Goal: Task Accomplishment & Management: Complete application form

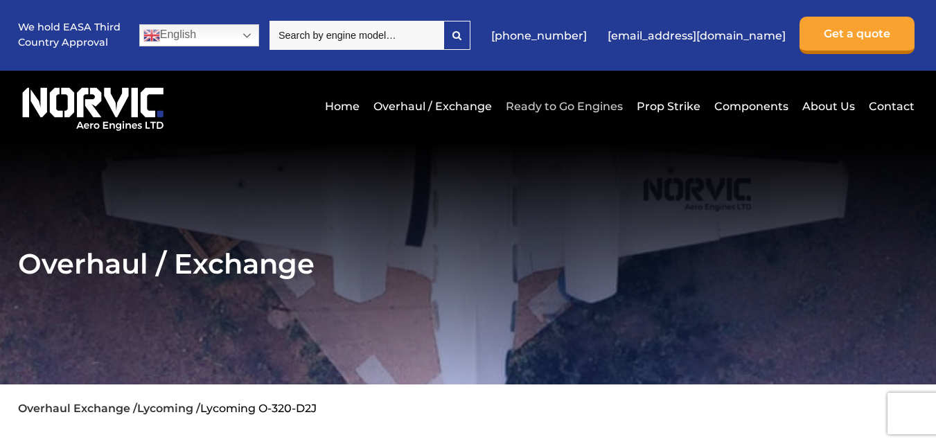
click at [521, 109] on link "Ready to Go Engines" at bounding box center [564, 106] width 124 height 34
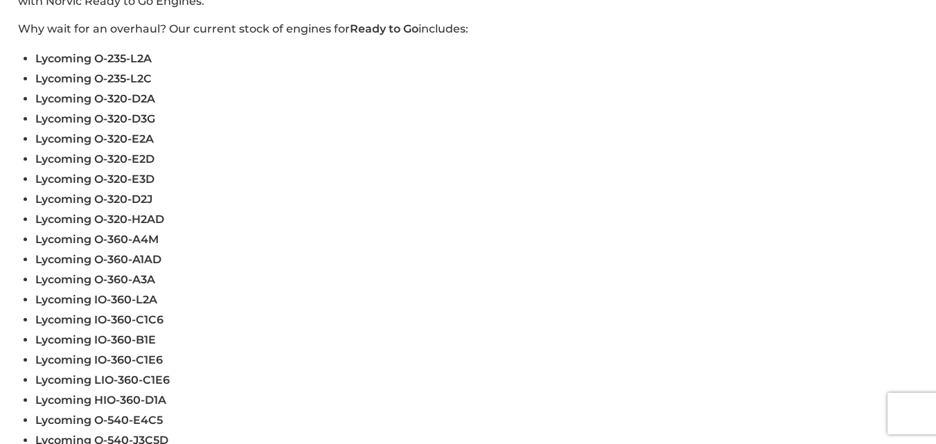
scroll to position [464, 0]
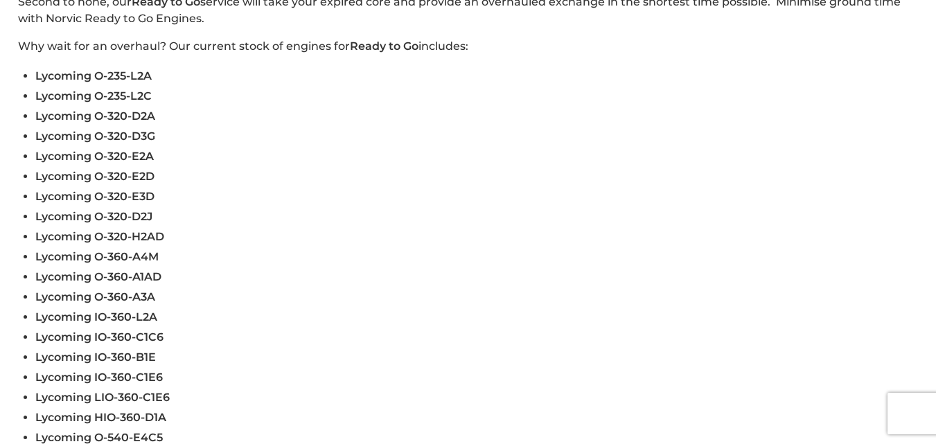
click at [128, 216] on span "Lycoming O-320-D2J" at bounding box center [93, 216] width 117 height 13
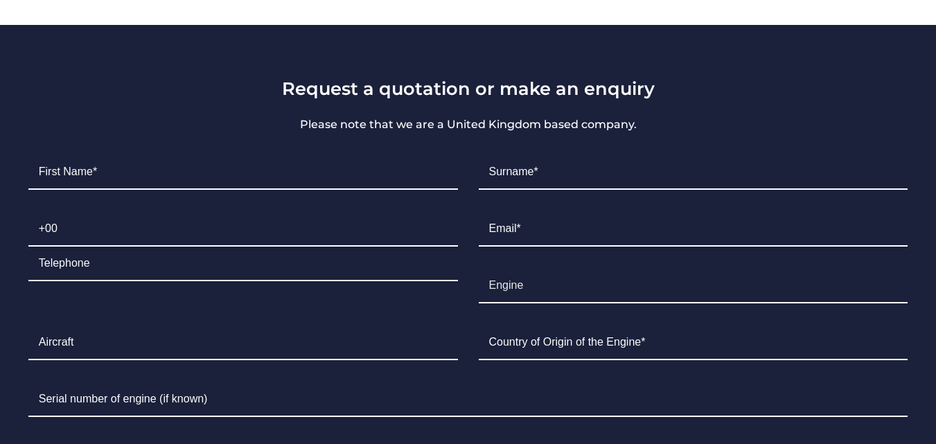
scroll to position [1033, 0]
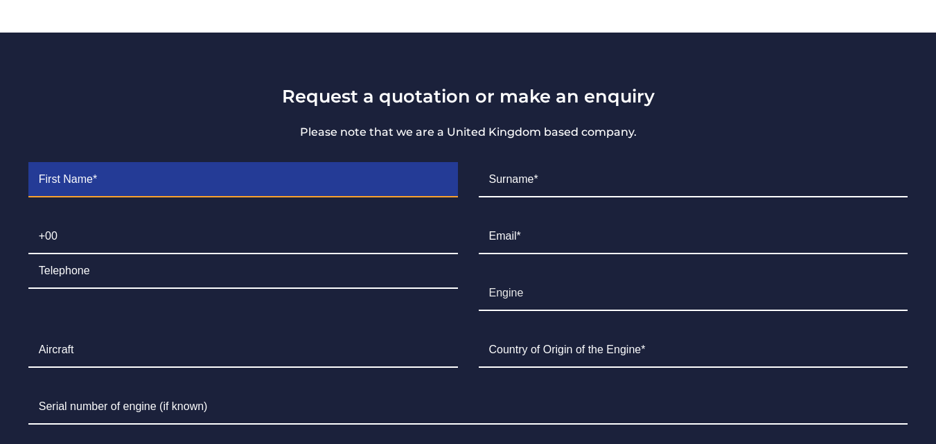
click at [258, 187] on input "Contact form" at bounding box center [242, 180] width 429 height 35
type input "[PERSON_NAME]"
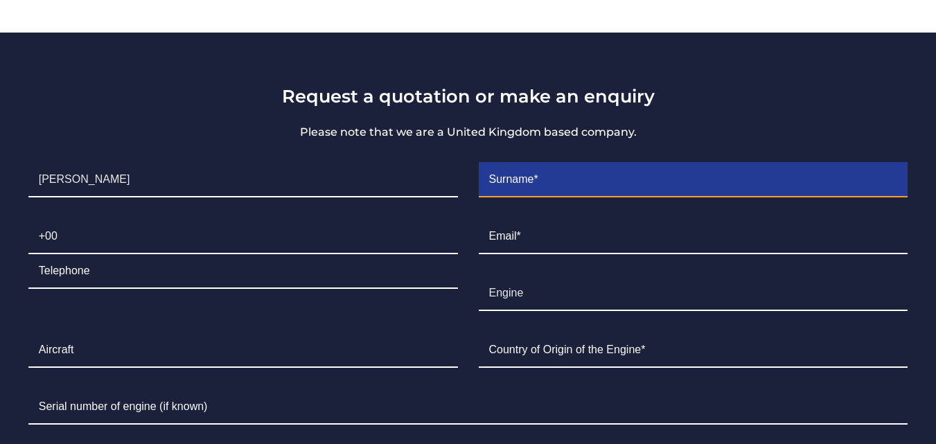
click at [494, 182] on input "Contact form" at bounding box center [693, 180] width 429 height 35
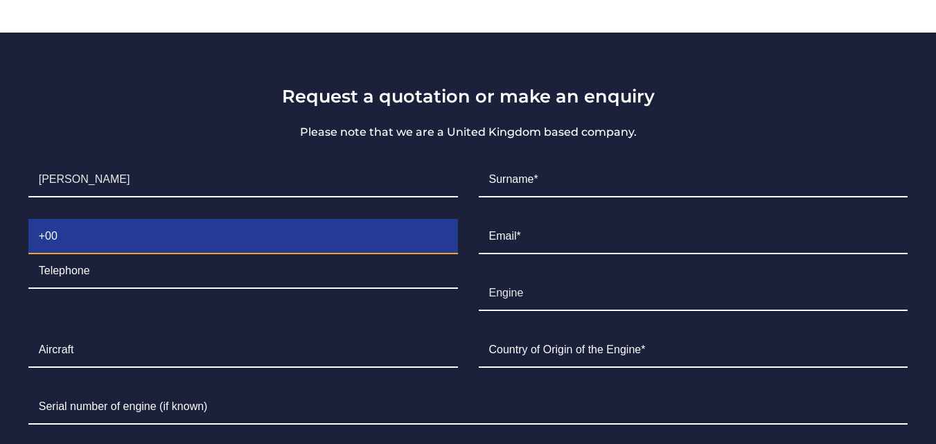
click at [277, 234] on input "Contact form" at bounding box center [242, 237] width 429 height 35
type input "[PHONE_NUMBER]"
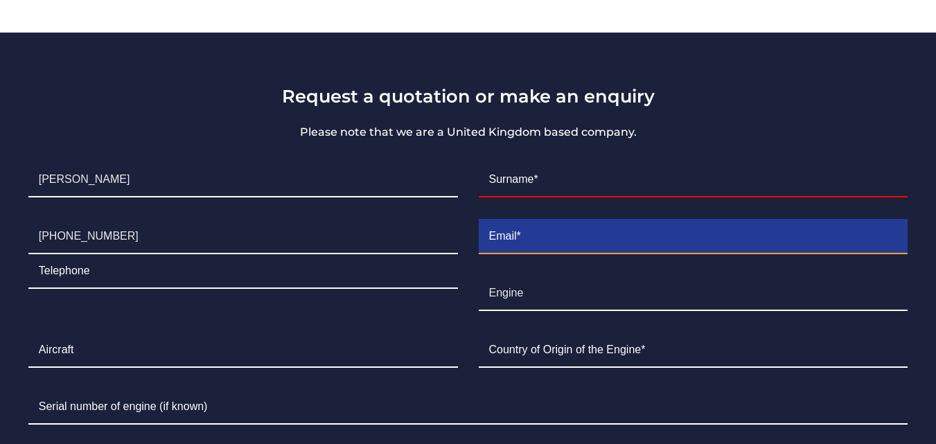
click at [564, 223] on input "Contact form" at bounding box center [693, 237] width 429 height 35
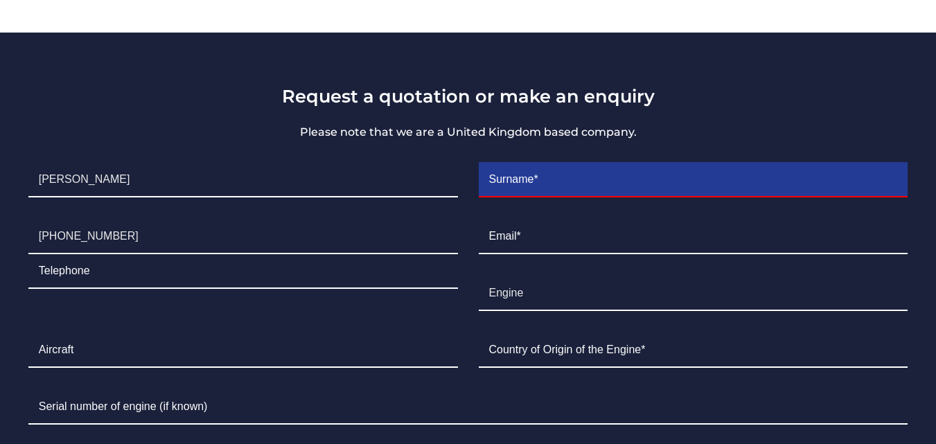
click at [564, 180] on input "Contact form" at bounding box center [693, 180] width 429 height 35
type input "Hijazi"
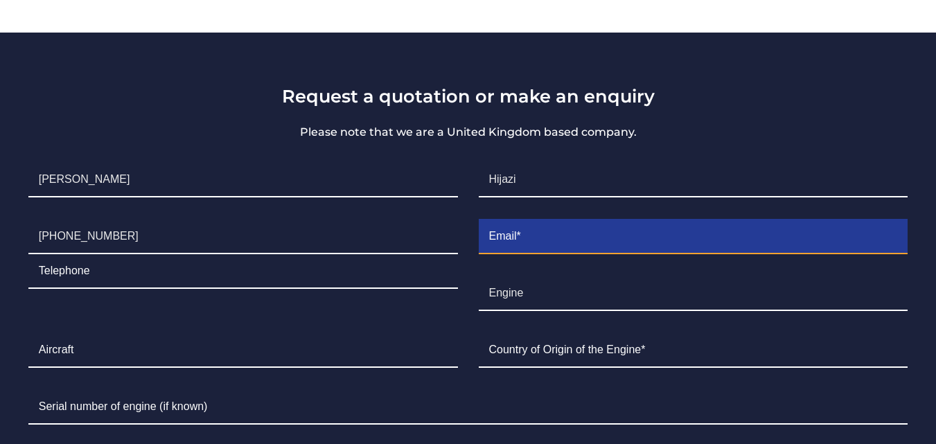
click at [557, 230] on input "Contact form" at bounding box center [693, 237] width 429 height 35
type input "[EMAIL_ADDRESS][DOMAIN_NAME]"
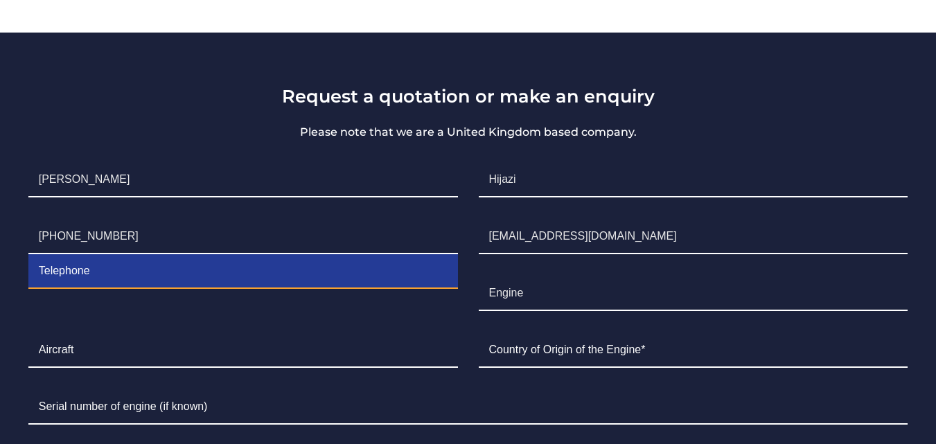
click at [349, 287] on input "Contact form" at bounding box center [242, 271] width 429 height 35
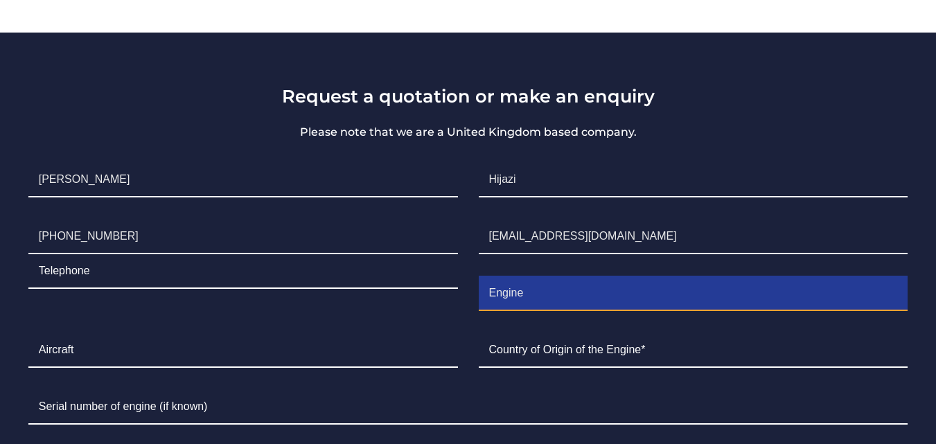
click at [519, 304] on input "Engine" at bounding box center [693, 293] width 429 height 35
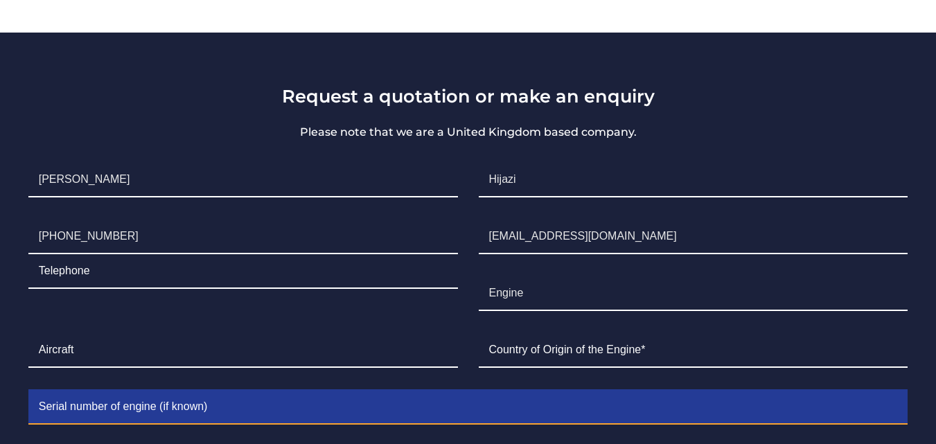
click at [473, 390] on input "Contact form" at bounding box center [468, 407] width 880 height 35
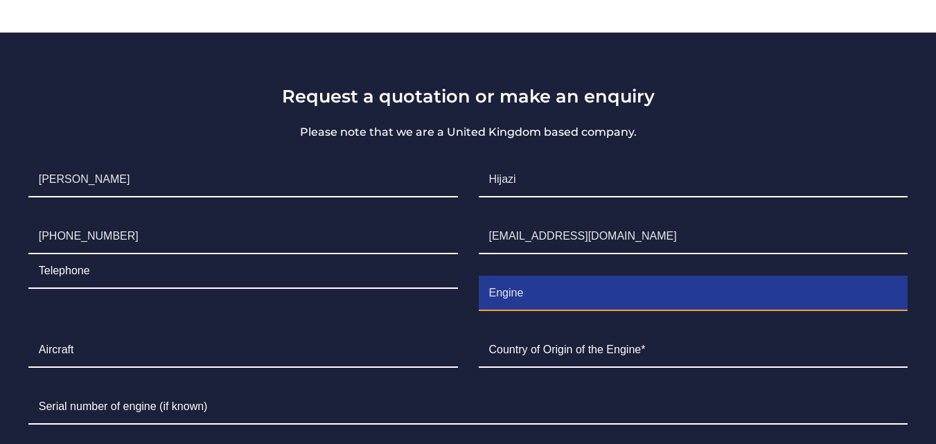
drag, startPoint x: 527, startPoint y: 286, endPoint x: 468, endPoint y: 289, distance: 59.0
click at [468, 289] on li "Engine Engine" at bounding box center [693, 293] width 450 height 57
type input "Lycoming O-320-D2J"
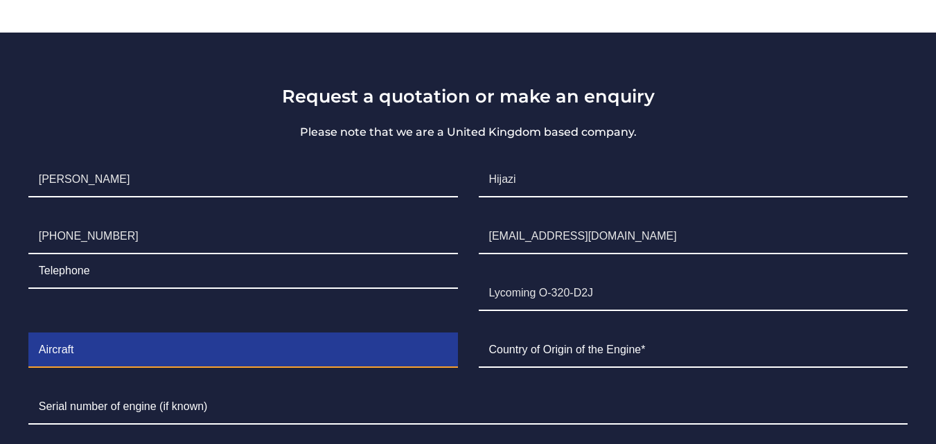
click at [140, 347] on input "Contact form" at bounding box center [242, 350] width 429 height 35
type input "Cessna 172"
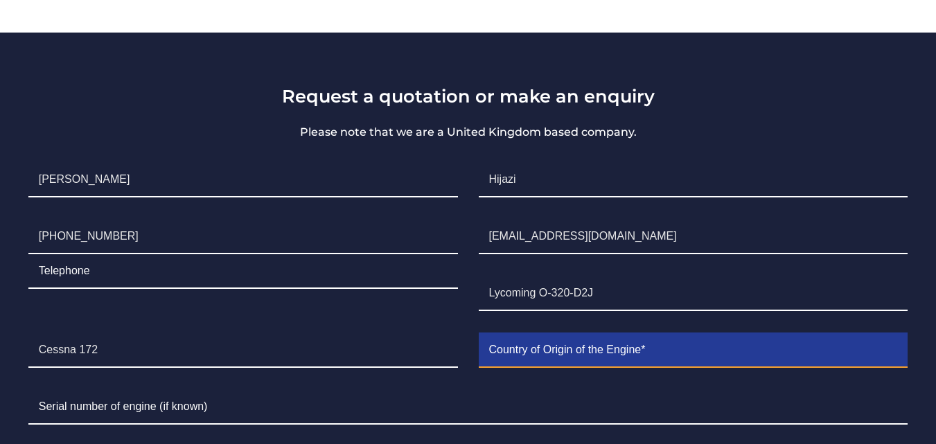
click at [503, 354] on input "Contact form" at bounding box center [693, 350] width 429 height 35
type input "[GEOGRAPHIC_DATA]"
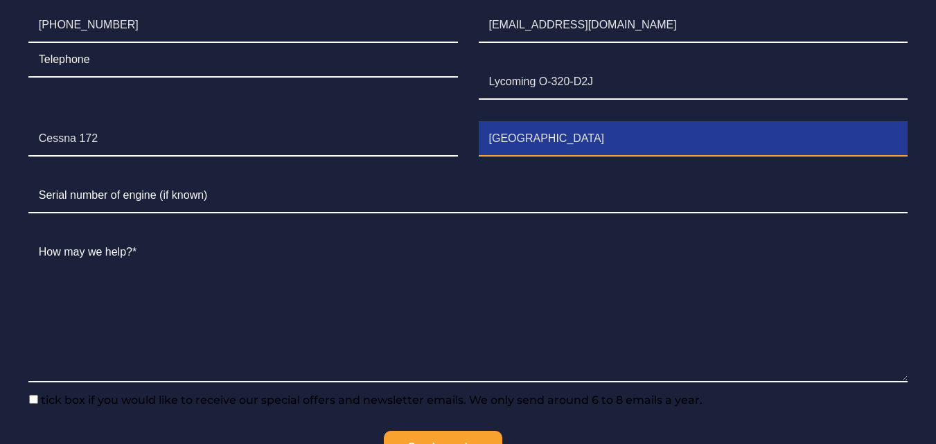
scroll to position [1261, 0]
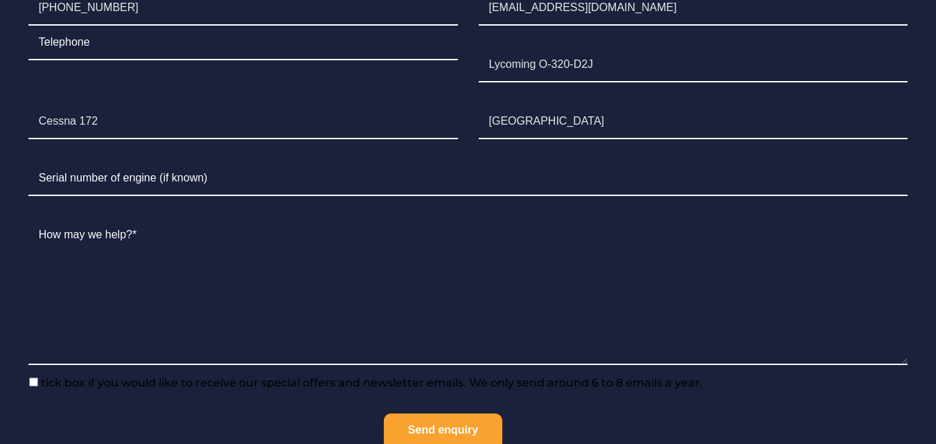
click at [435, 160] on li "Serial Number" at bounding box center [468, 178] width 900 height 57
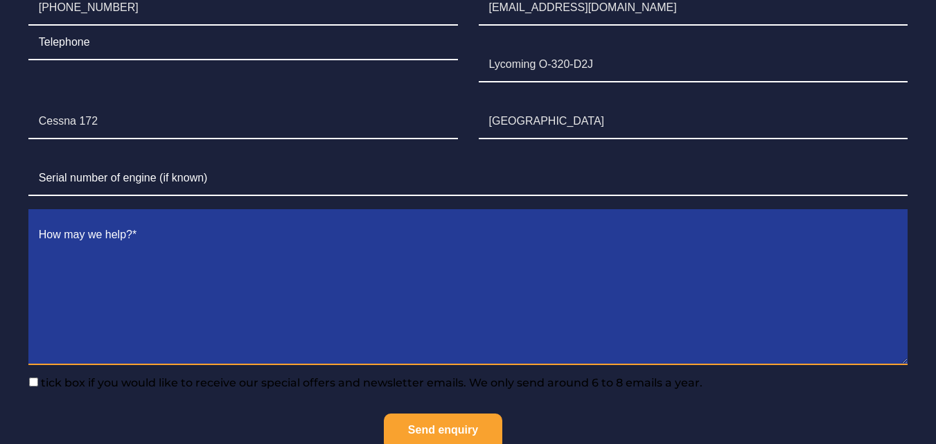
click at [412, 263] on textarea "Contact form" at bounding box center [468, 291] width 880 height 147
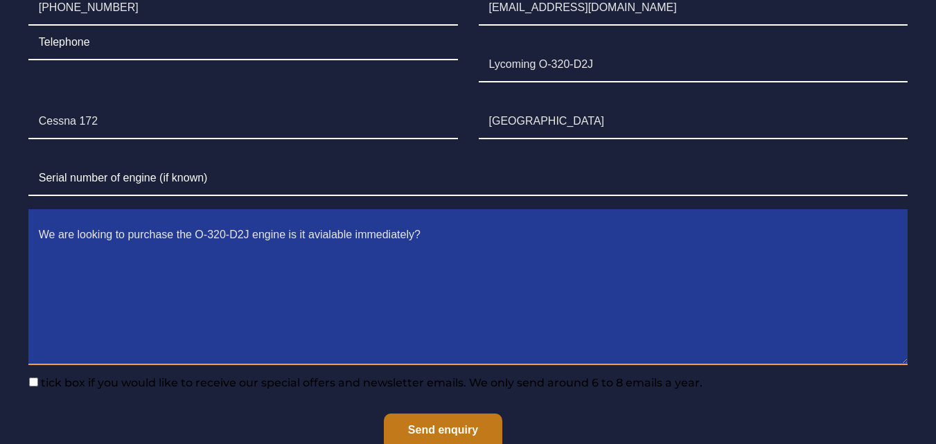
type textarea "We are looking to purchase the O-320-D2J engine is it avialable immediately?"
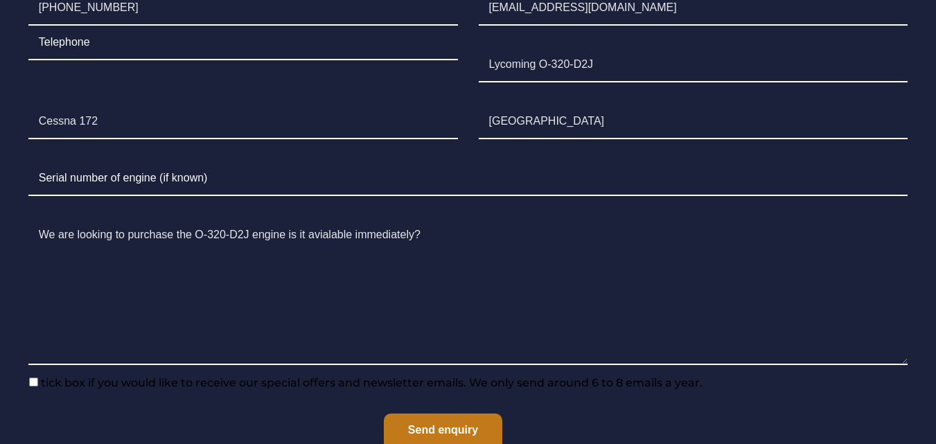
click at [463, 426] on input "Send enquiry" at bounding box center [443, 431] width 118 height 37
click at [29, 381] on input"] "tick box if you would like to receive our special offers and newsletter emails.…" at bounding box center [33, 381] width 9 height 9
checkbox input"] "true"
click at [408, 420] on input "Send enquiry" at bounding box center [443, 431] width 118 height 37
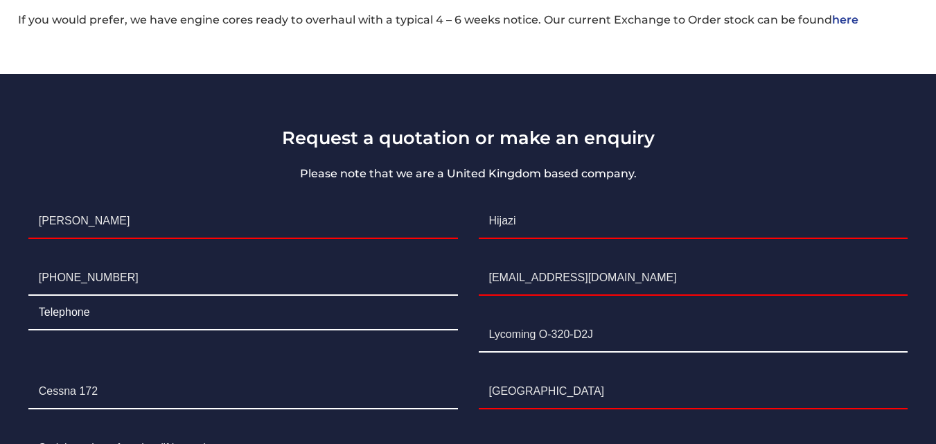
scroll to position [1002, 0]
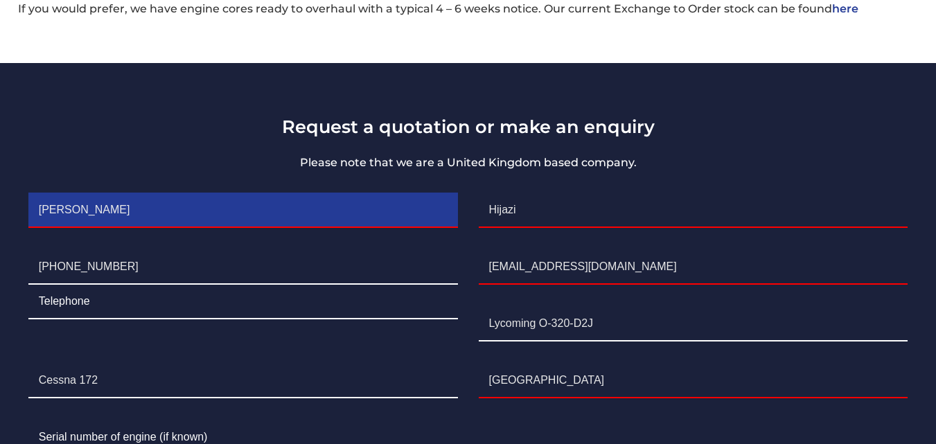
click at [337, 222] on input "[PERSON_NAME]" at bounding box center [242, 210] width 429 height 35
type input "[PERSON_NAME]"
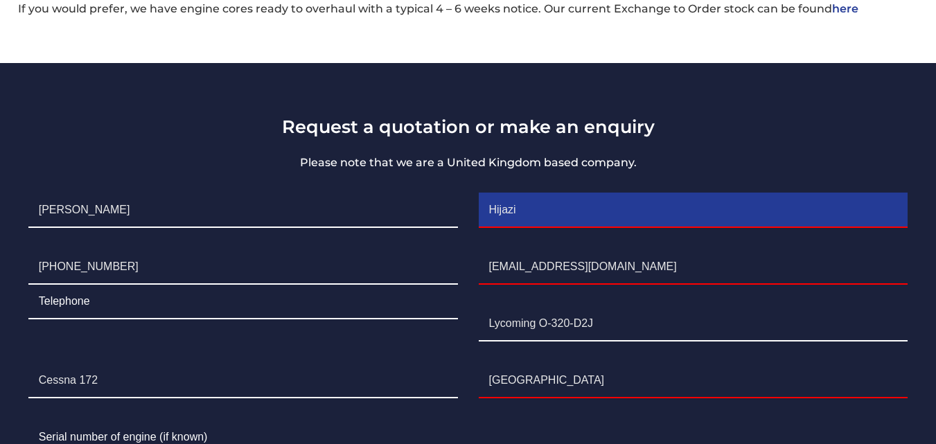
click at [520, 210] on input "Hijazi" at bounding box center [693, 210] width 429 height 35
type input "Hijazi"
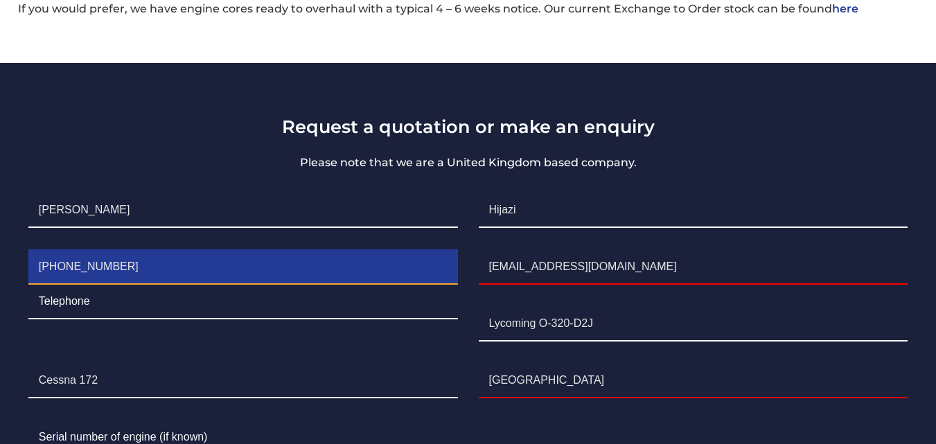
click at [384, 283] on input "[PHONE_NUMBER]" at bounding box center [242, 267] width 429 height 35
type input "[PHONE_NUMBER]"
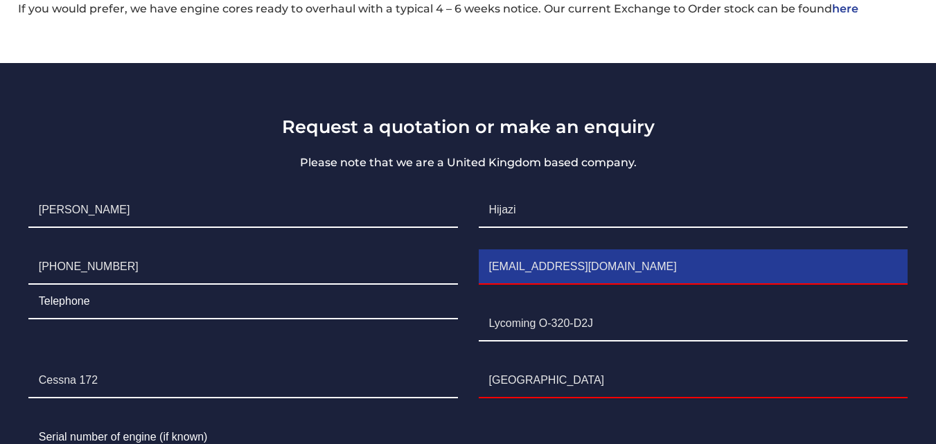
click at [512, 281] on input "[EMAIL_ADDRESS][DOMAIN_NAME]" at bounding box center [693, 267] width 429 height 35
type input "[EMAIL_ADDRESS][DOMAIN_NAME]"
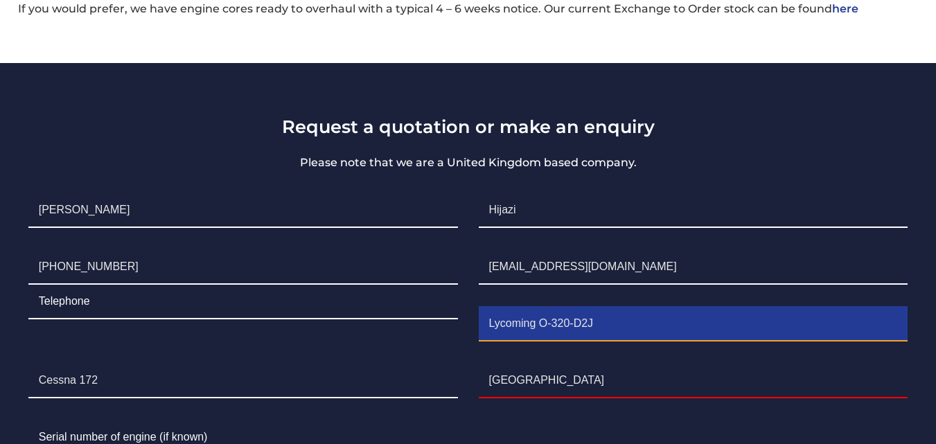
click at [523, 328] on input "Lycoming O-320-D2J" at bounding box center [693, 324] width 429 height 35
drag, startPoint x: 521, startPoint y: 323, endPoint x: 471, endPoint y: 330, distance: 51.0
click at [471, 330] on li "Engine Lycoming O-320-D2J" at bounding box center [693, 324] width 450 height 57
type input "Lycoming O-320-D2J"
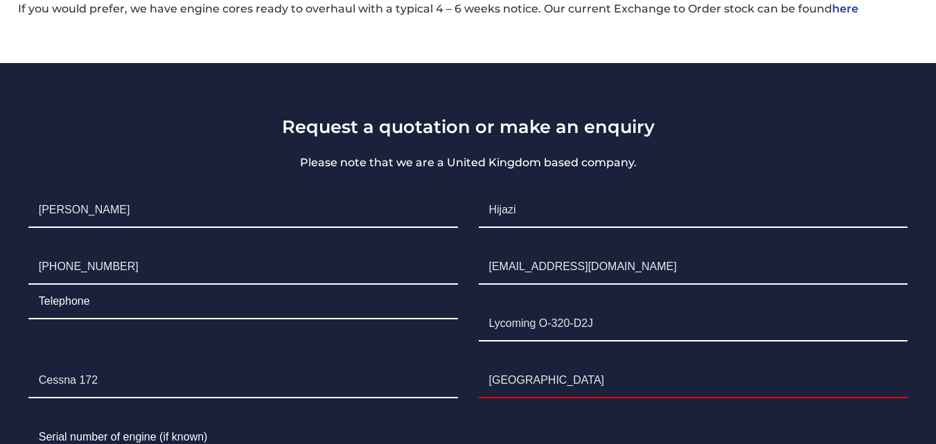
click at [307, 402] on li "Aircraft Cessna 172" at bounding box center [243, 381] width 450 height 57
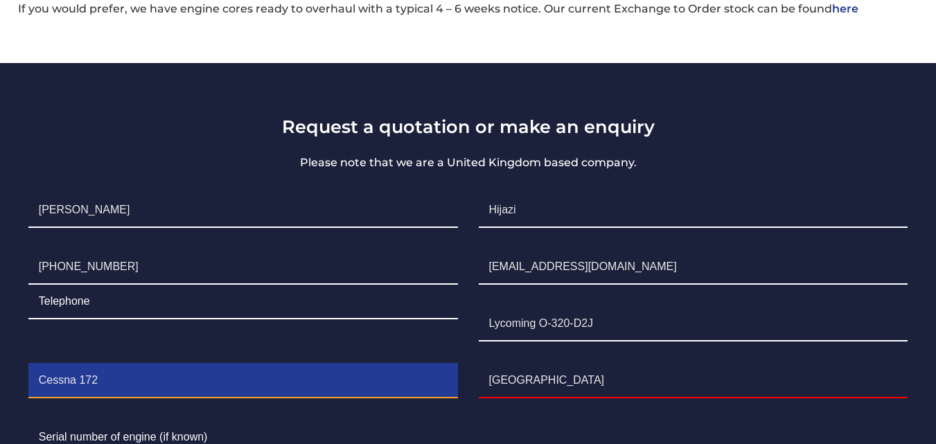
click at [296, 374] on input "Cessna 172" at bounding box center [242, 381] width 429 height 35
type input "Cessna 172"
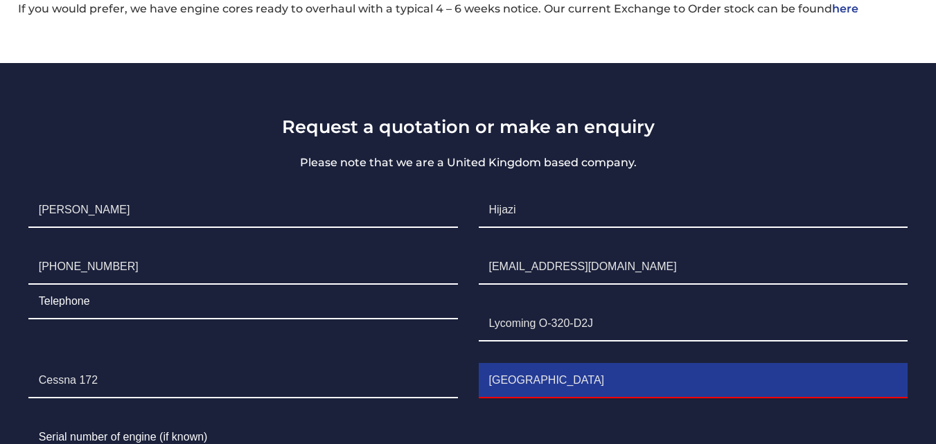
click at [535, 389] on input "[GEOGRAPHIC_DATA]" at bounding box center [693, 381] width 429 height 35
type input "[GEOGRAPHIC_DATA]"
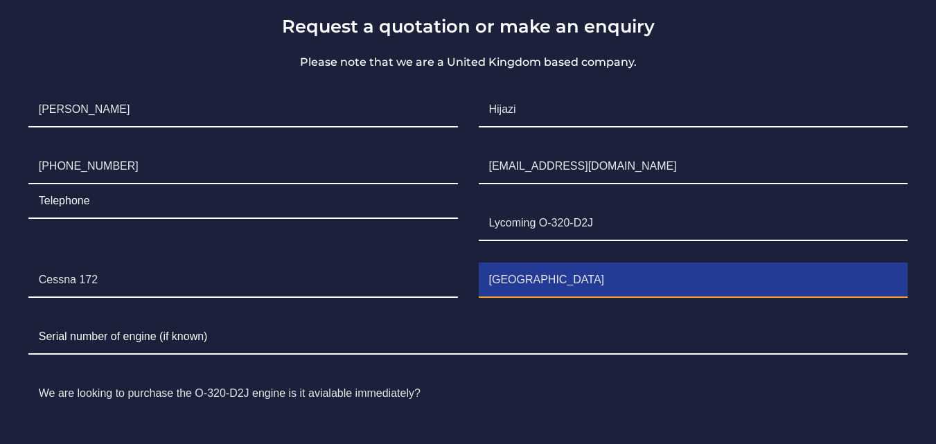
scroll to position [1211, 0]
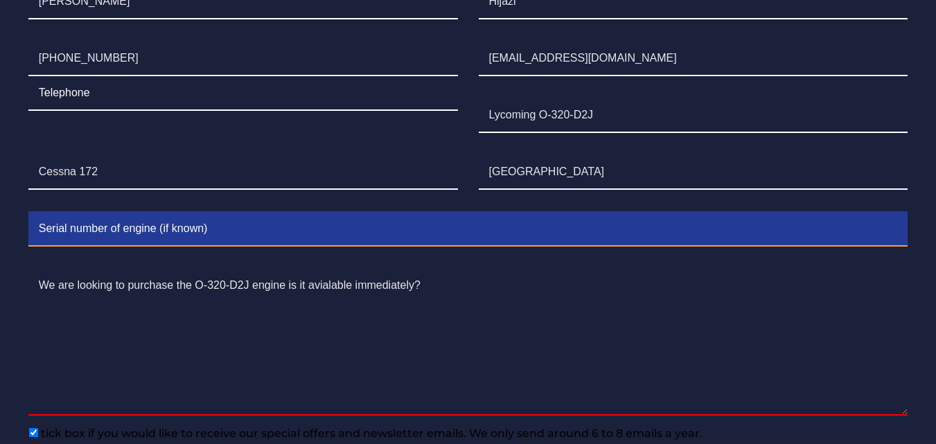
click at [526, 222] on input "Contact form" at bounding box center [468, 229] width 880 height 35
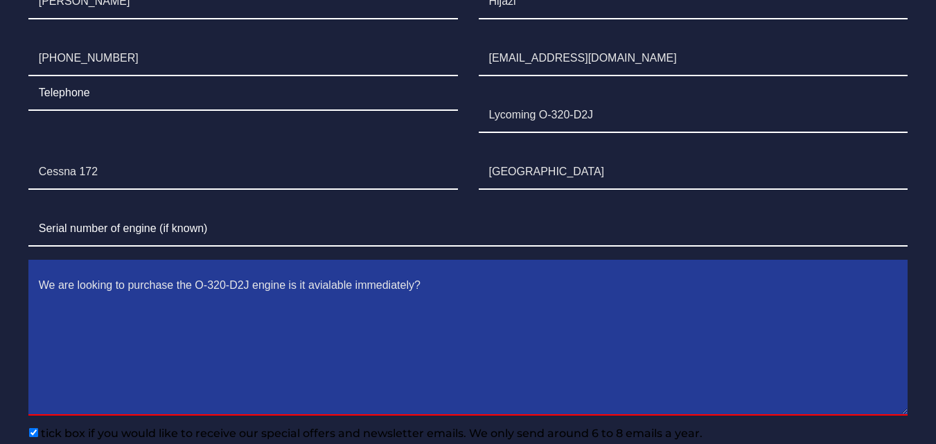
click at [473, 365] on textarea "We are looking to purchase the O-320-D2J engine is it avialable immediately?" at bounding box center [468, 342] width 880 height 147
click at [439, 355] on textarea "We are looking to purchase the O-320-D2J engine is it avialable immediately?" at bounding box center [468, 342] width 880 height 147
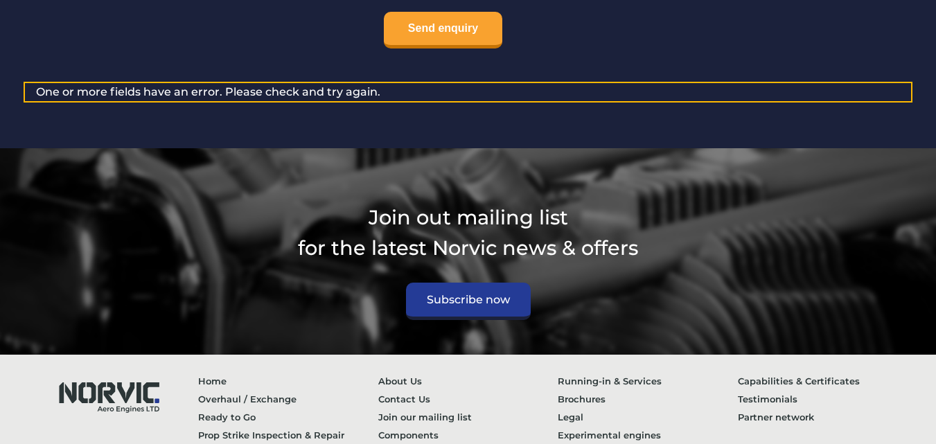
scroll to position [1519, 0]
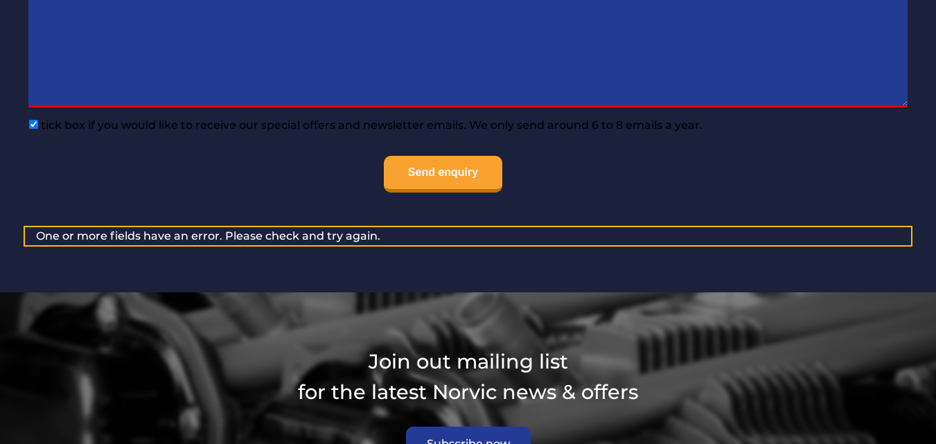
type textarea "We are looking to purchase the O-320-D2J engine in exchange for core. kindly le…"
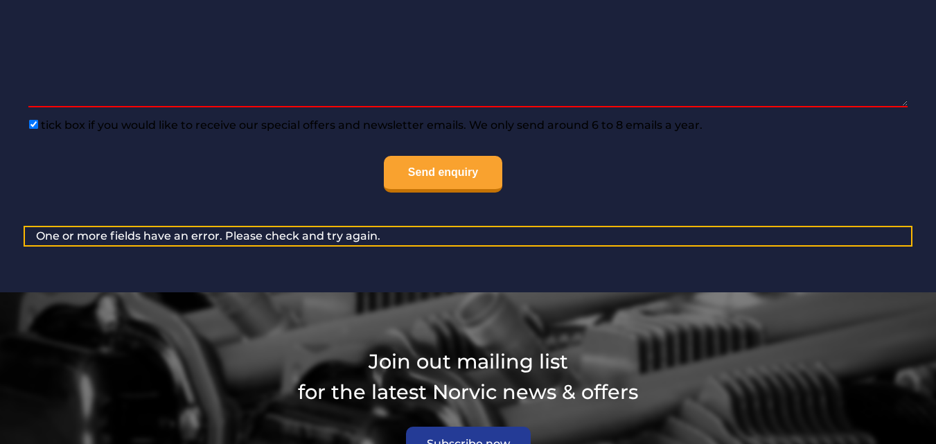
click at [33, 125] on input"] "tick box if you would like to receive our special offers and newsletter emails.…" at bounding box center [33, 124] width 9 height 9
checkbox input"] "true"
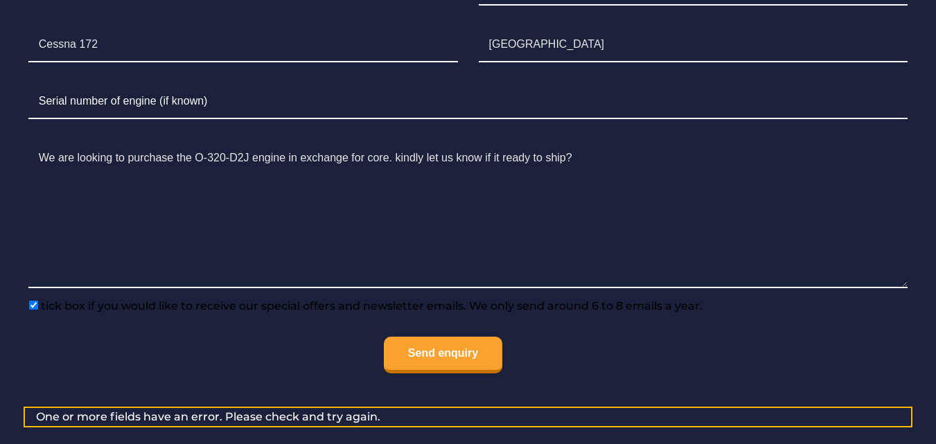
scroll to position [1342, 0]
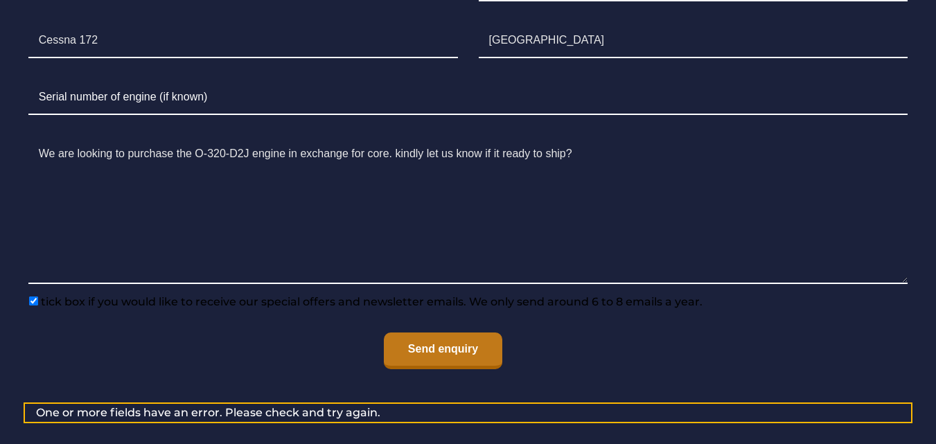
click at [475, 351] on input "Send enquiry" at bounding box center [443, 350] width 118 height 37
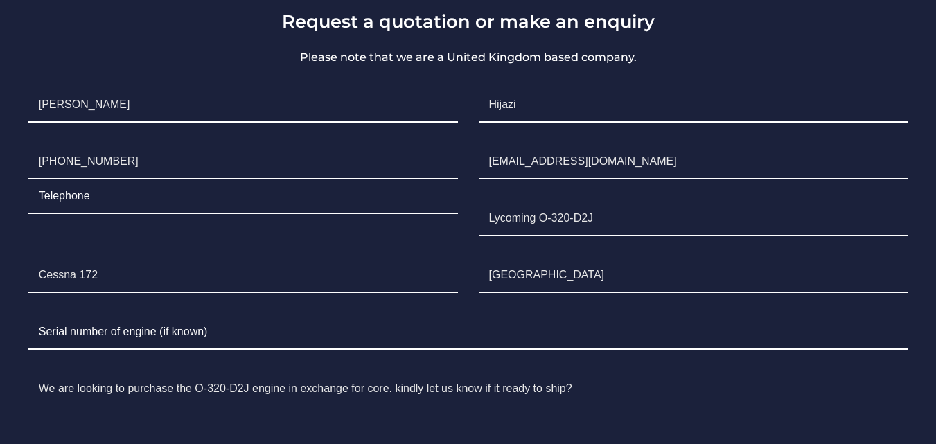
scroll to position [675, 0]
